Goal: Navigation & Orientation: Find specific page/section

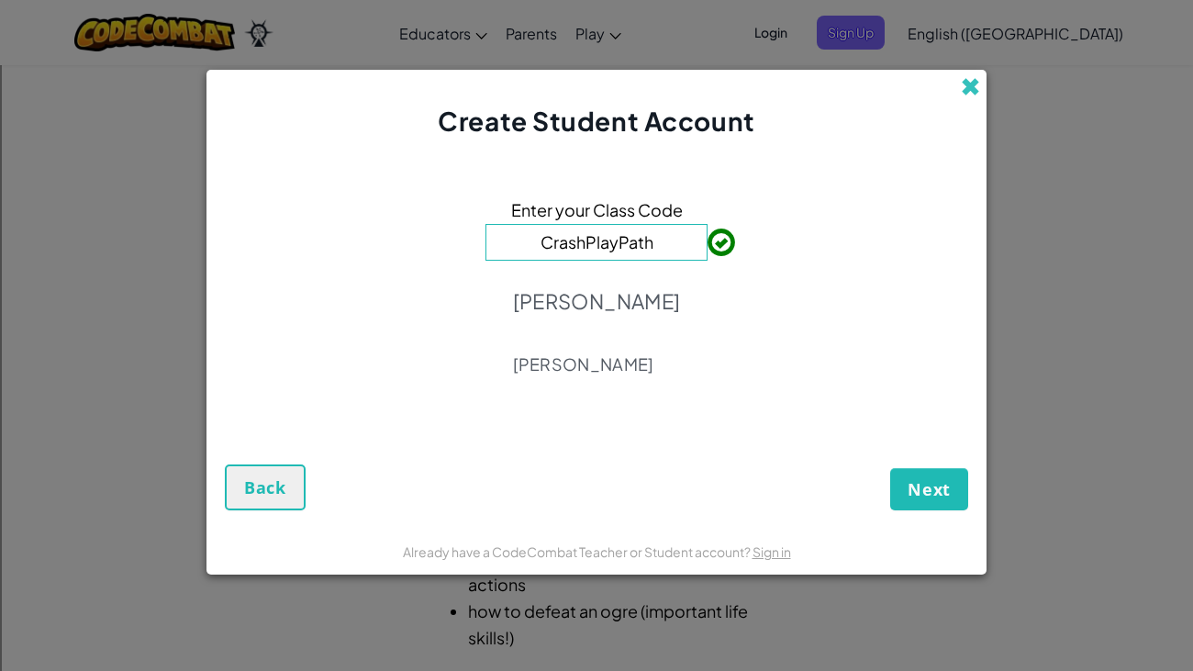
click at [960, 83] on span at bounding box center [969, 86] width 19 height 19
